Goal: Transaction & Acquisition: Purchase product/service

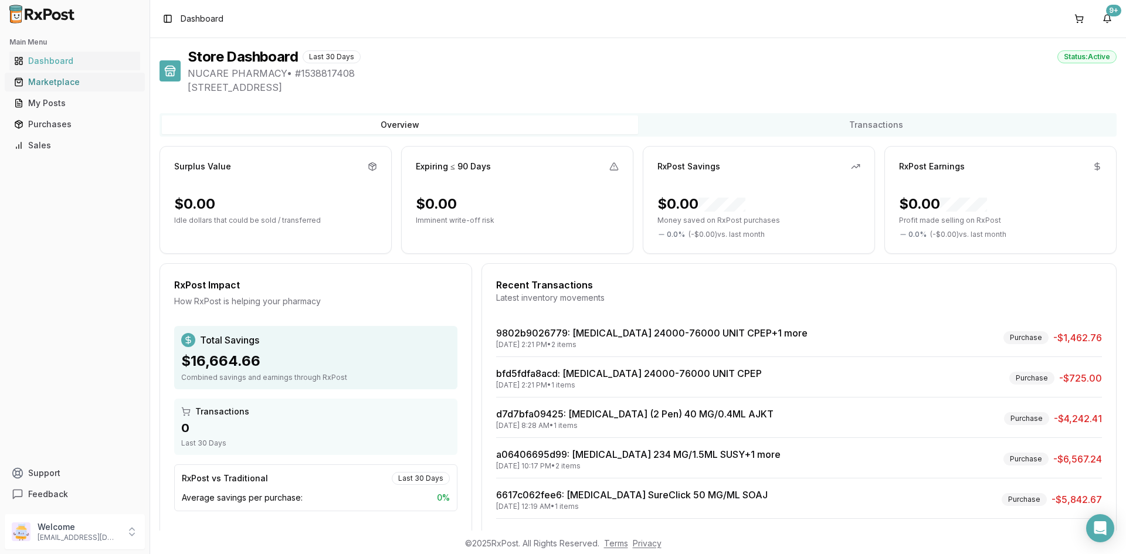
click at [103, 88] on link "Marketplace" at bounding box center [74, 82] width 131 height 21
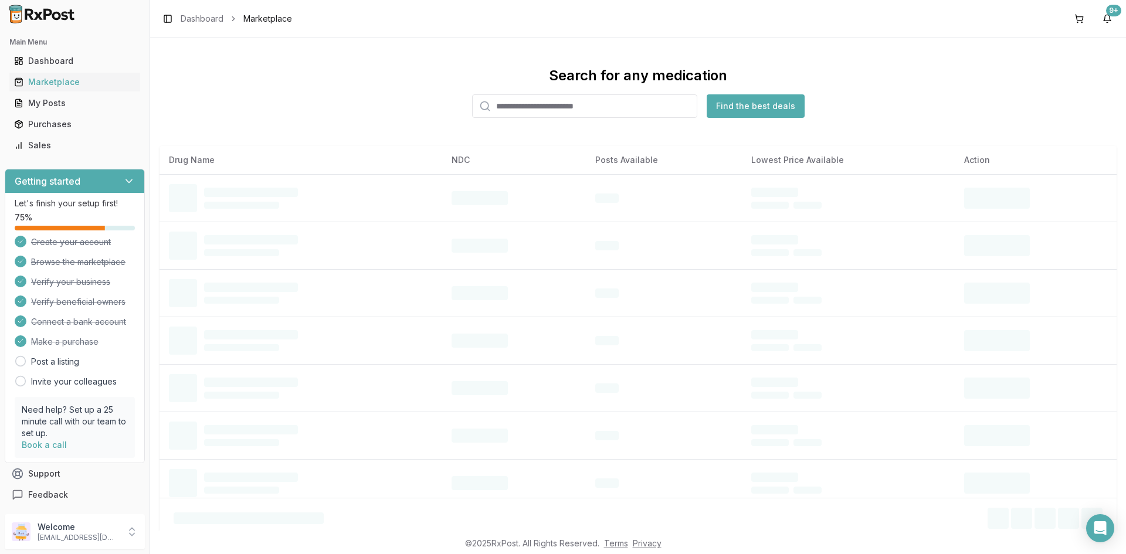
click at [587, 94] on div "Search for any medication Find the best deals" at bounding box center [637, 92] width 957 height 52
click at [587, 104] on input "search" at bounding box center [584, 105] width 225 height 23
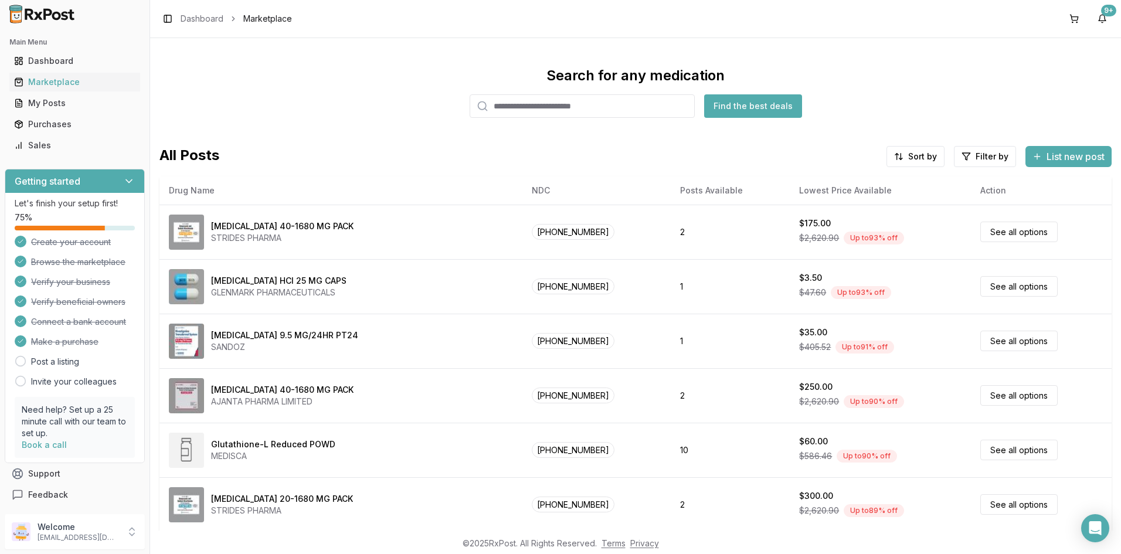
paste input "**********"
type input "**********"
click at [738, 112] on button "Find the best deals" at bounding box center [753, 105] width 98 height 23
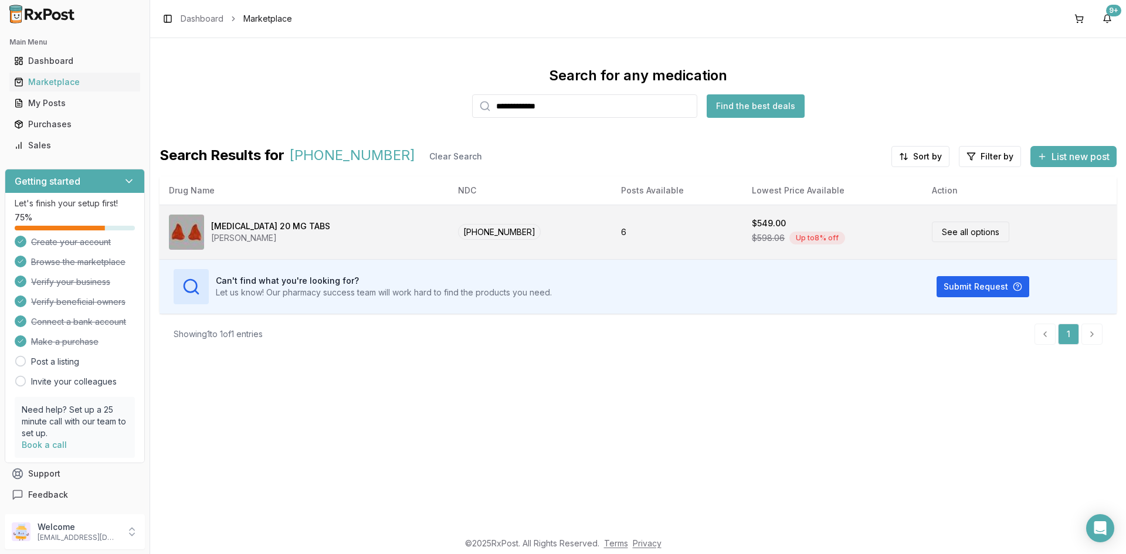
click at [200, 223] on img at bounding box center [186, 232] width 35 height 35
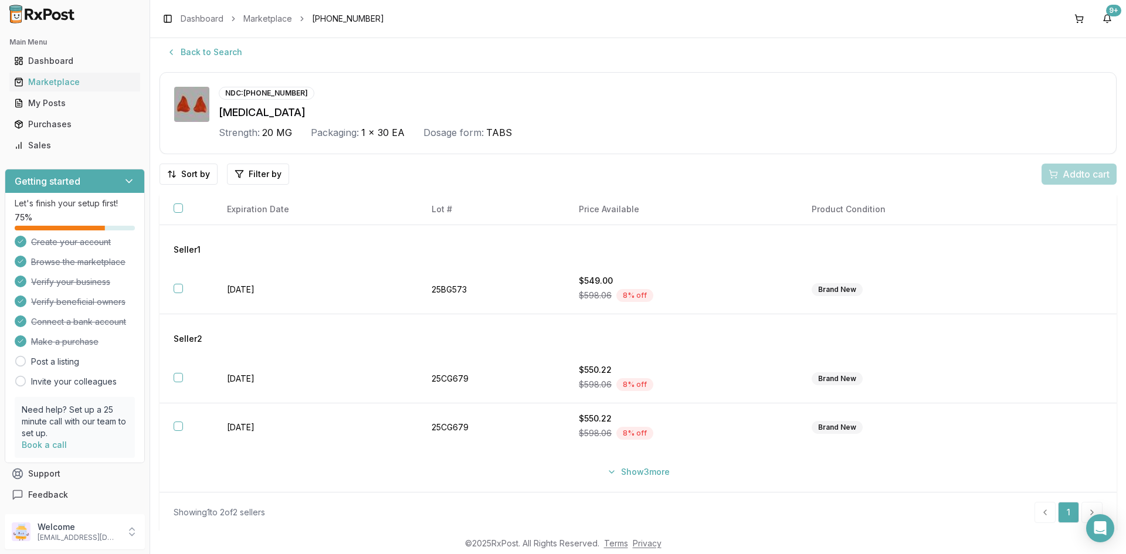
scroll to position [8, 0]
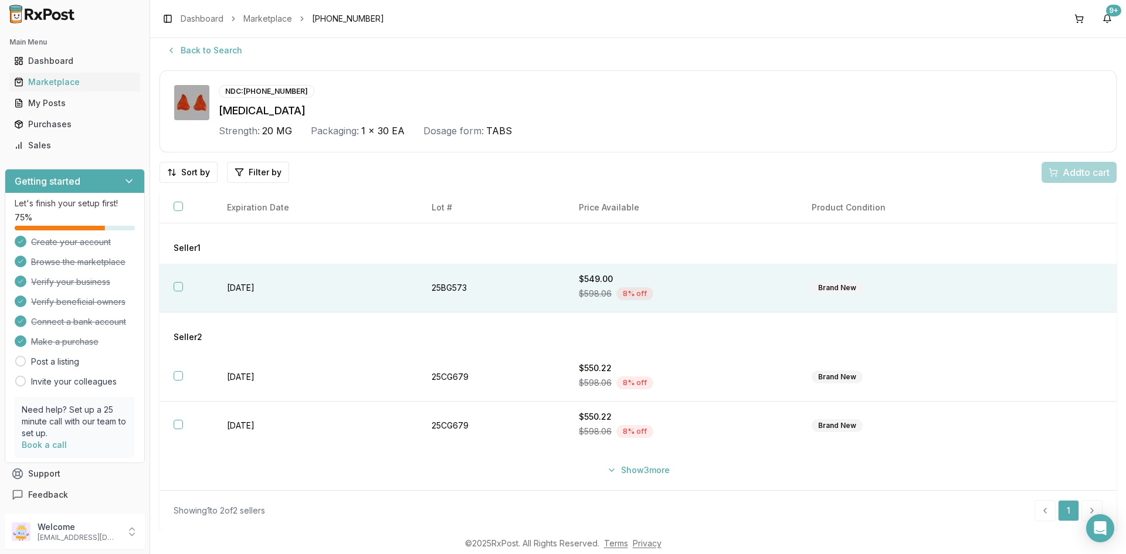
click at [187, 289] on th at bounding box center [185, 288] width 53 height 49
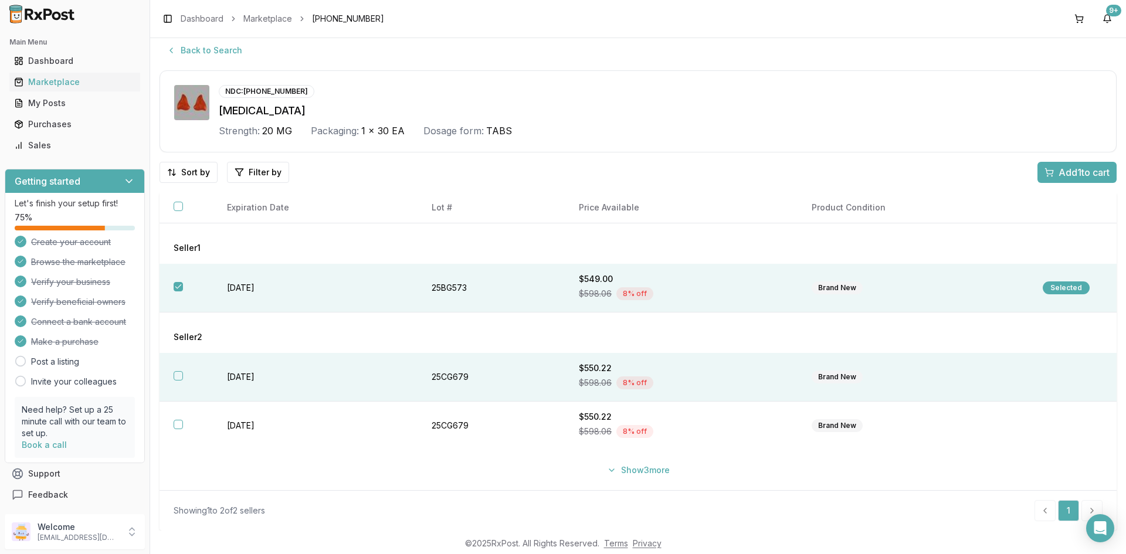
click at [183, 382] on th at bounding box center [185, 377] width 53 height 49
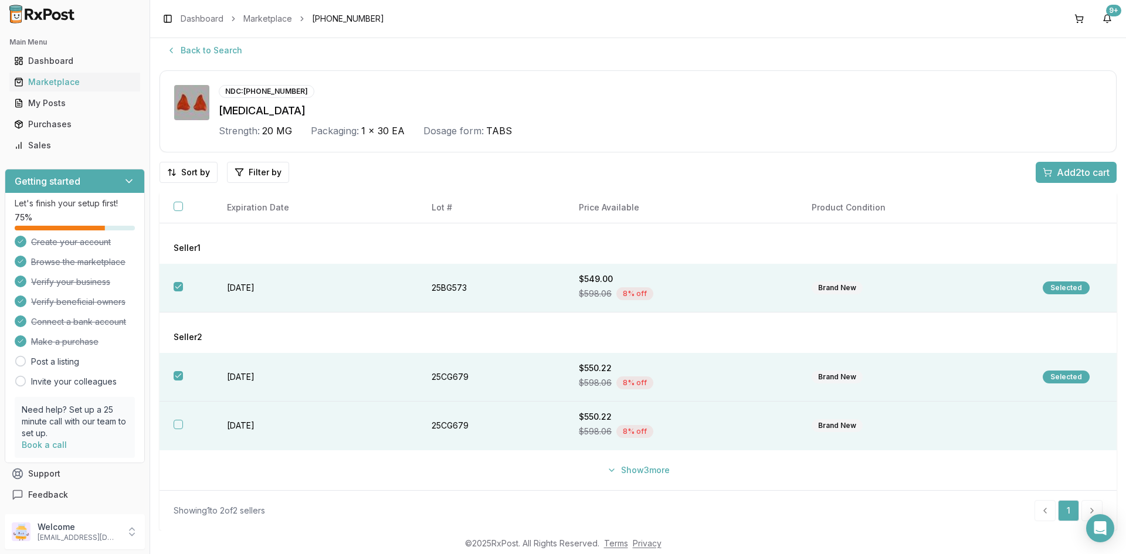
click at [178, 422] on button "button" at bounding box center [178, 424] width 9 height 9
click at [1099, 172] on span "Add 3 to cart" at bounding box center [1082, 172] width 53 height 14
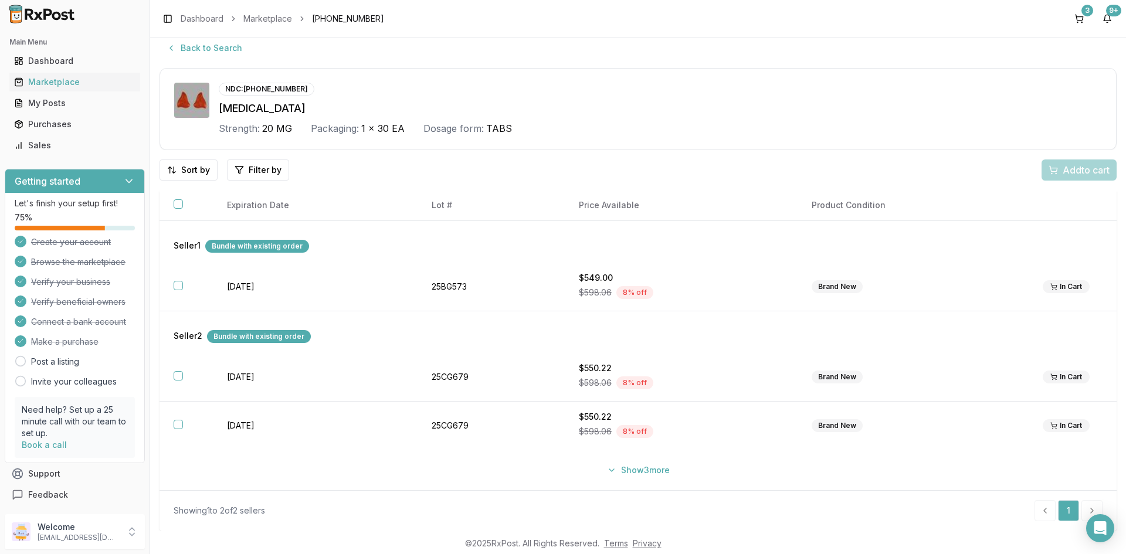
scroll to position [0, 0]
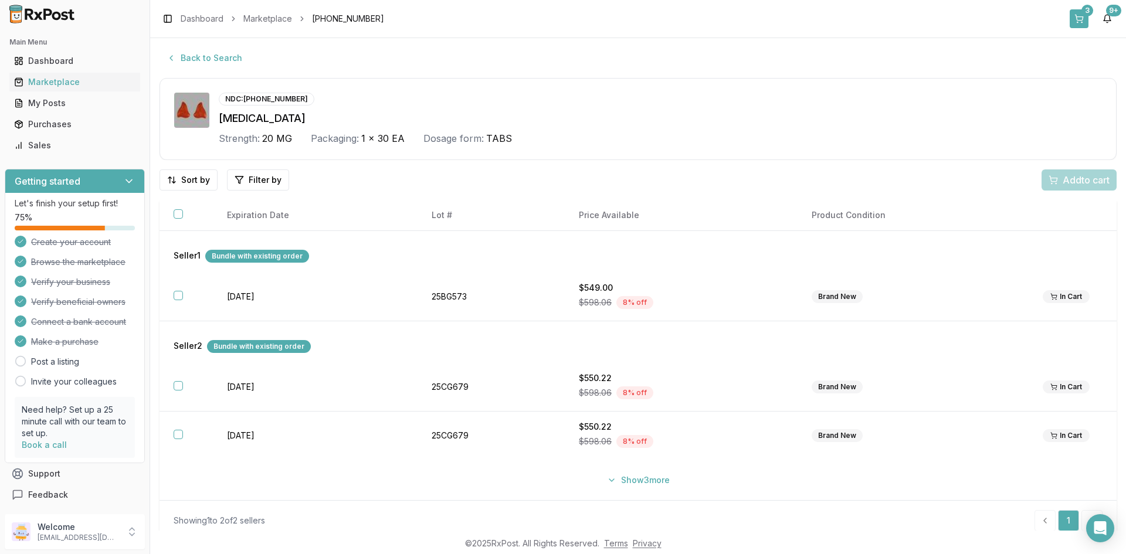
click at [1074, 17] on button "3" at bounding box center [1078, 18] width 19 height 19
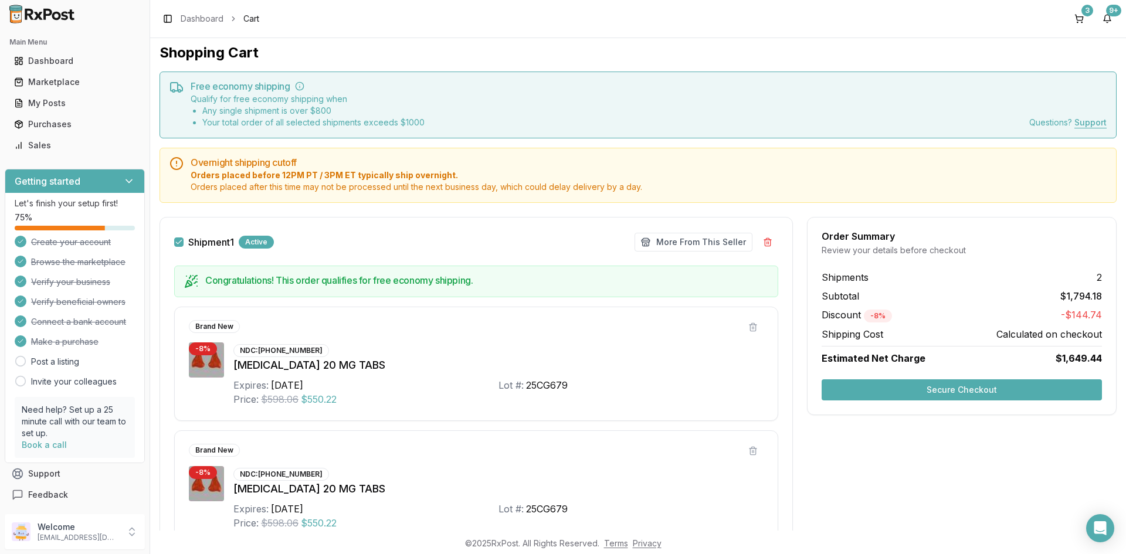
scroll to position [1, 0]
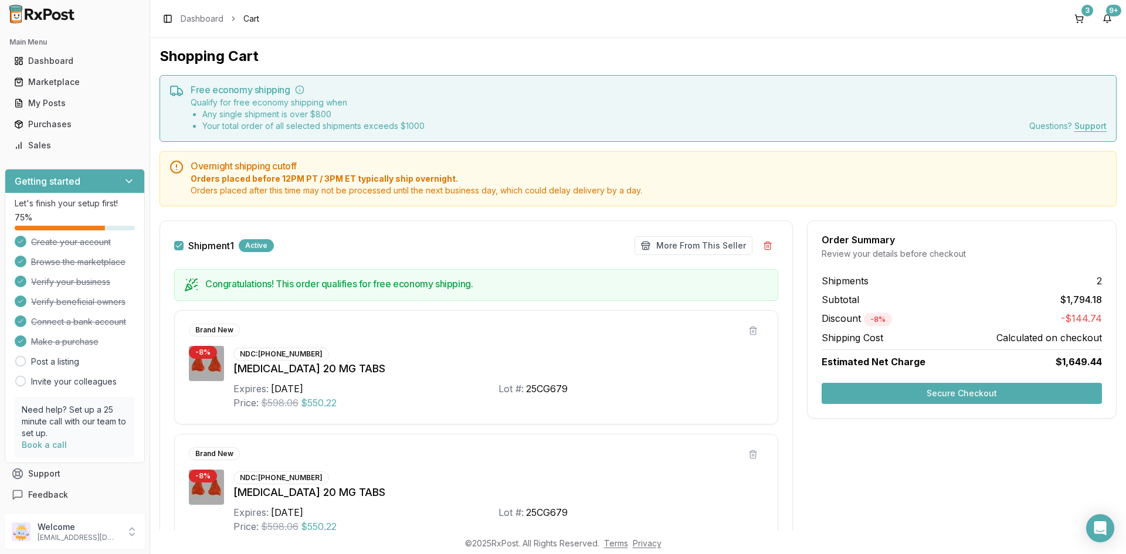
click at [1011, 393] on button "Secure Checkout" at bounding box center [961, 393] width 280 height 21
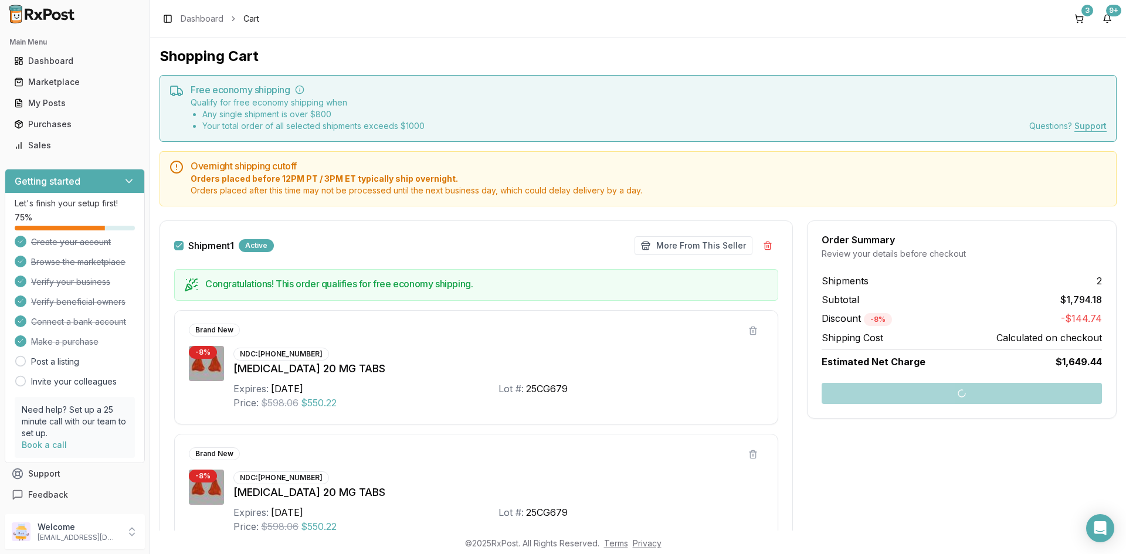
scroll to position [470, 0]
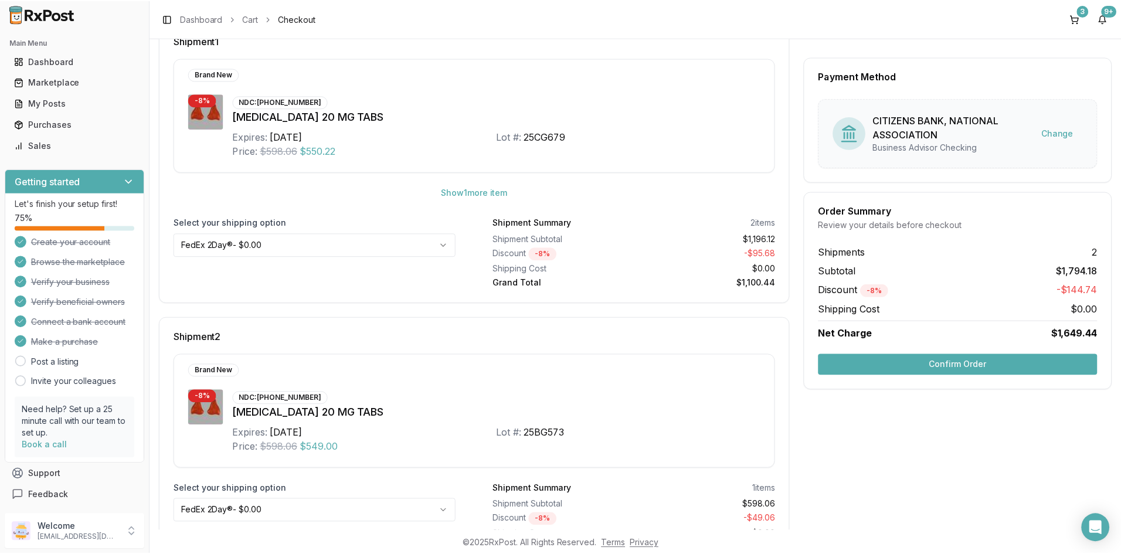
scroll to position [251, 0]
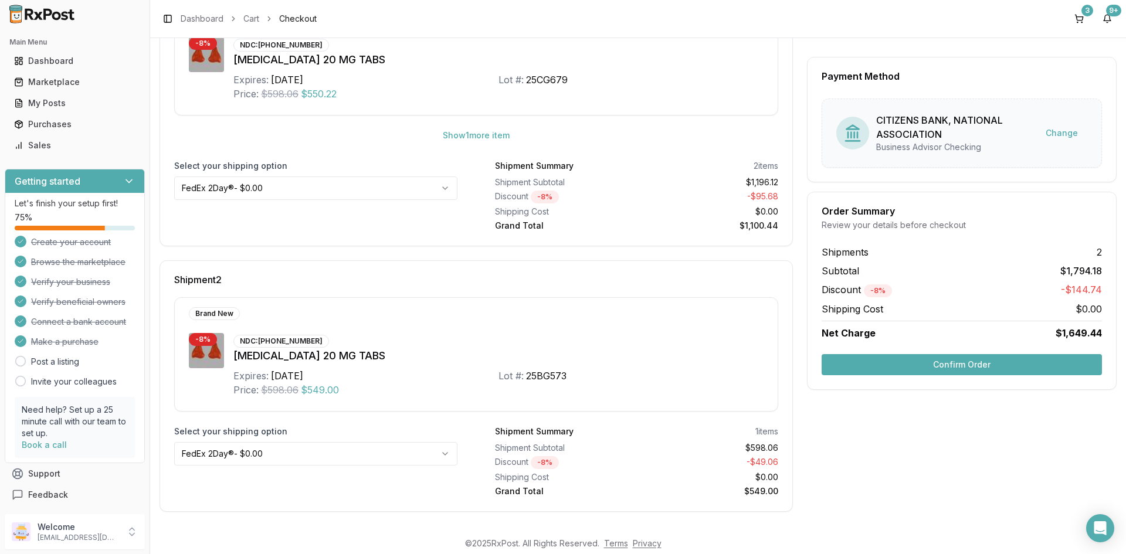
click at [986, 363] on button "Confirm Order" at bounding box center [961, 364] width 280 height 21
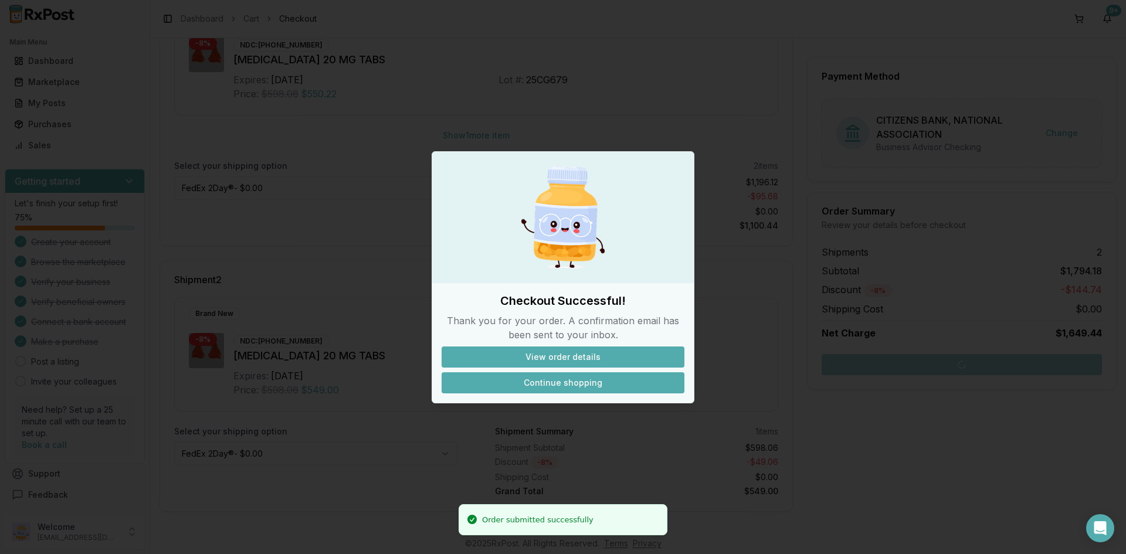
click at [598, 385] on button "Continue shopping" at bounding box center [562, 382] width 243 height 21
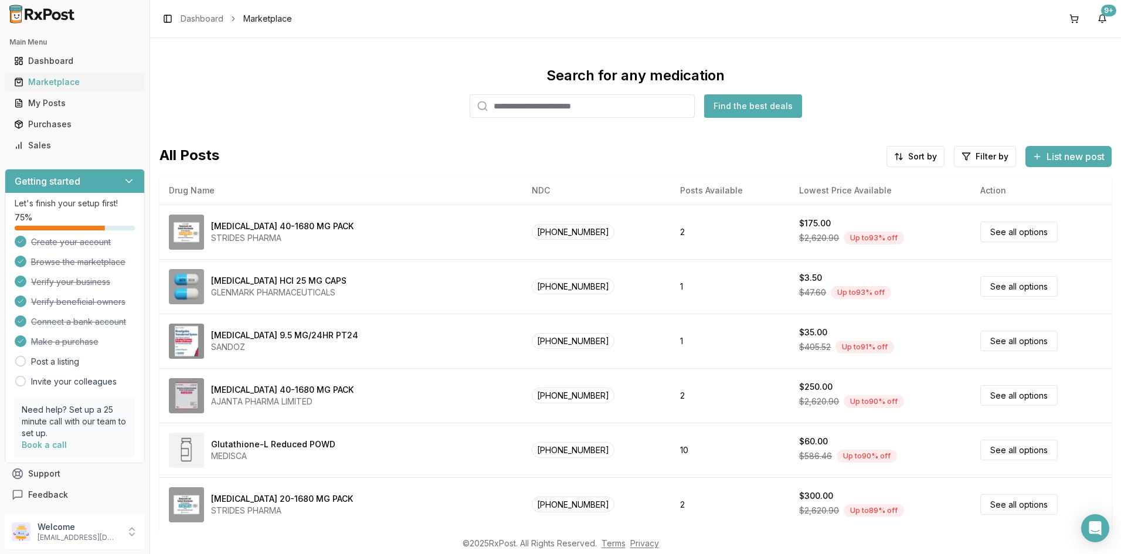
click at [64, 83] on div "Marketplace" at bounding box center [74, 82] width 121 height 12
click at [553, 100] on input "search" at bounding box center [582, 105] width 225 height 23
type input "*******"
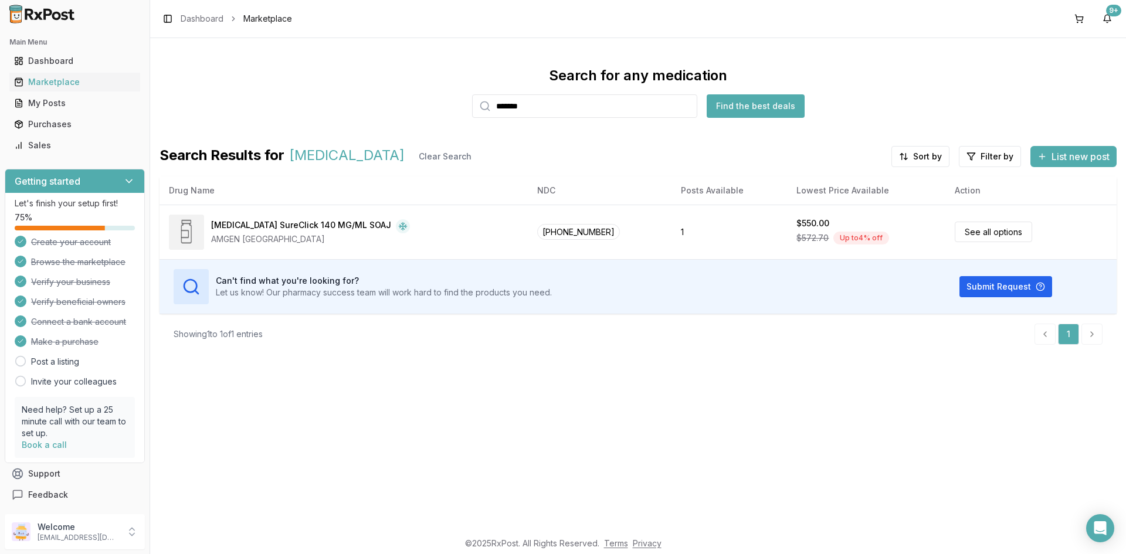
click at [688, 106] on input "*******" at bounding box center [584, 105] width 225 height 23
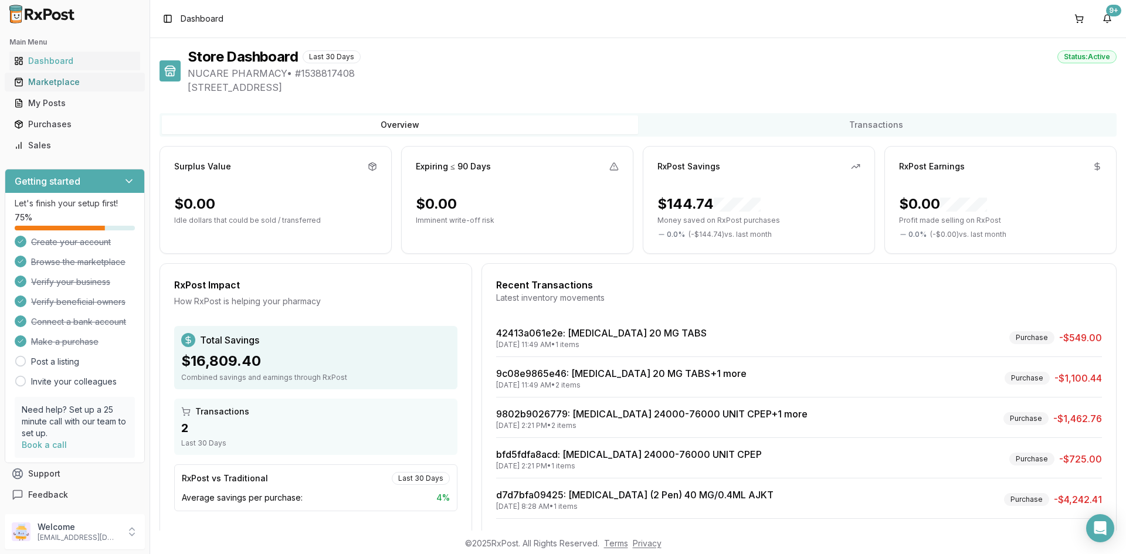
click at [56, 86] on div "Marketplace" at bounding box center [74, 82] width 121 height 12
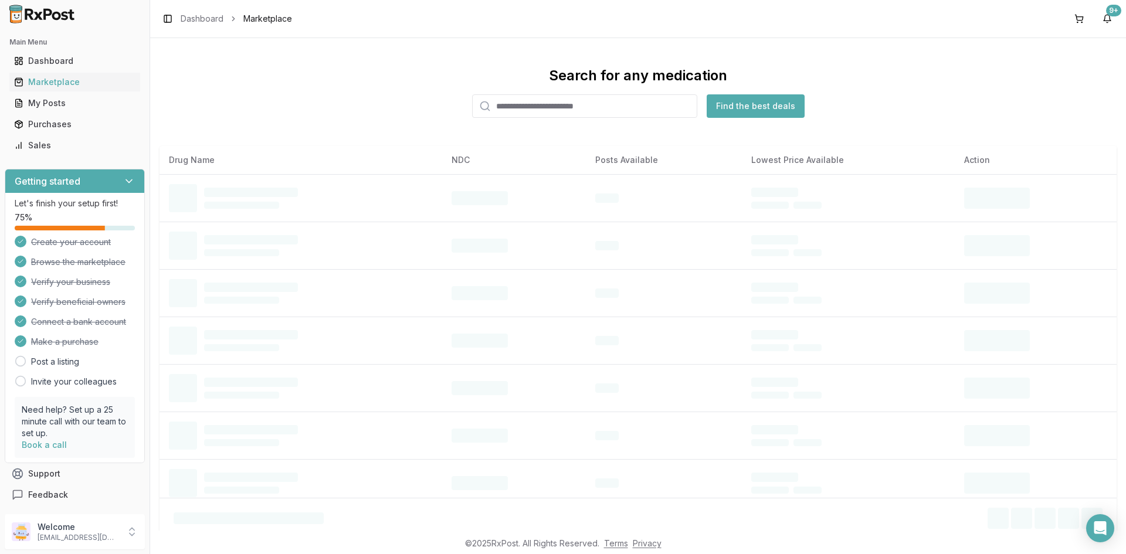
click at [597, 109] on input "search" at bounding box center [584, 105] width 225 height 23
paste input "**********"
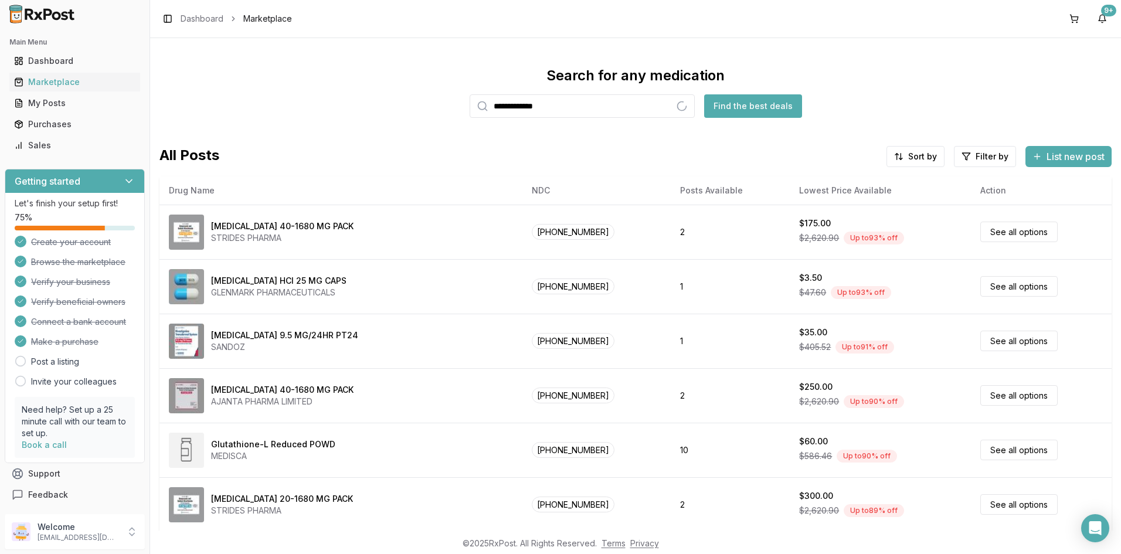
type input "**********"
click at [740, 105] on button "Find the best deals" at bounding box center [753, 105] width 98 height 23
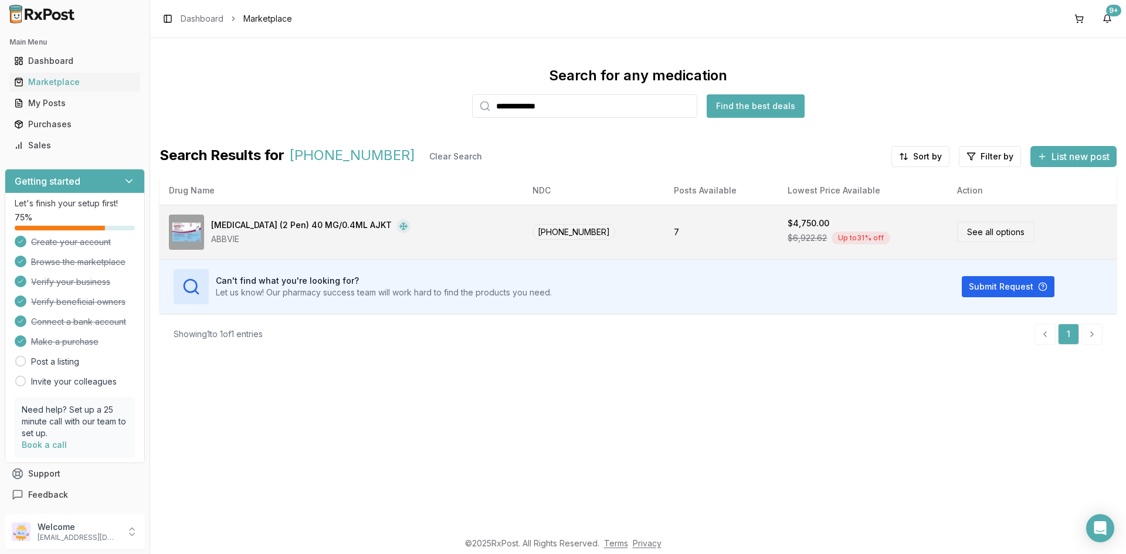
click at [565, 240] on td "[PHONE_NUMBER]" at bounding box center [594, 232] width 142 height 55
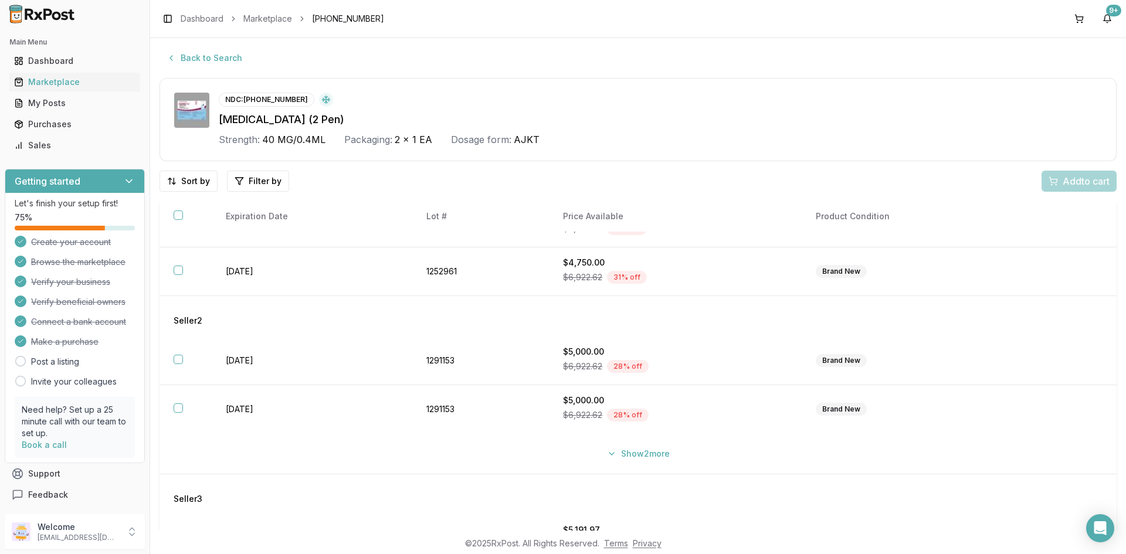
scroll to position [76, 0]
